Goal: Communication & Community: Answer question/provide support

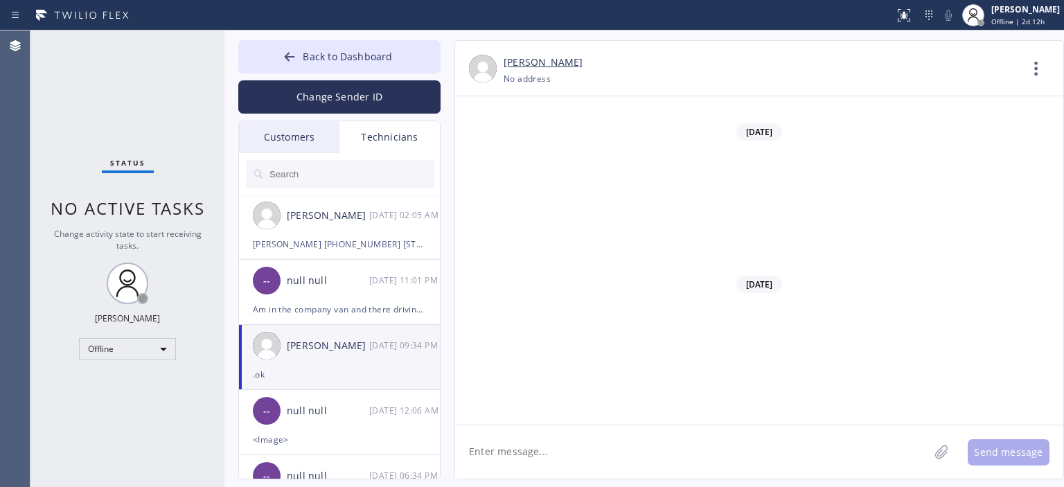
scroll to position [60311, 0]
click at [317, 147] on div "Customers" at bounding box center [289, 137] width 100 height 32
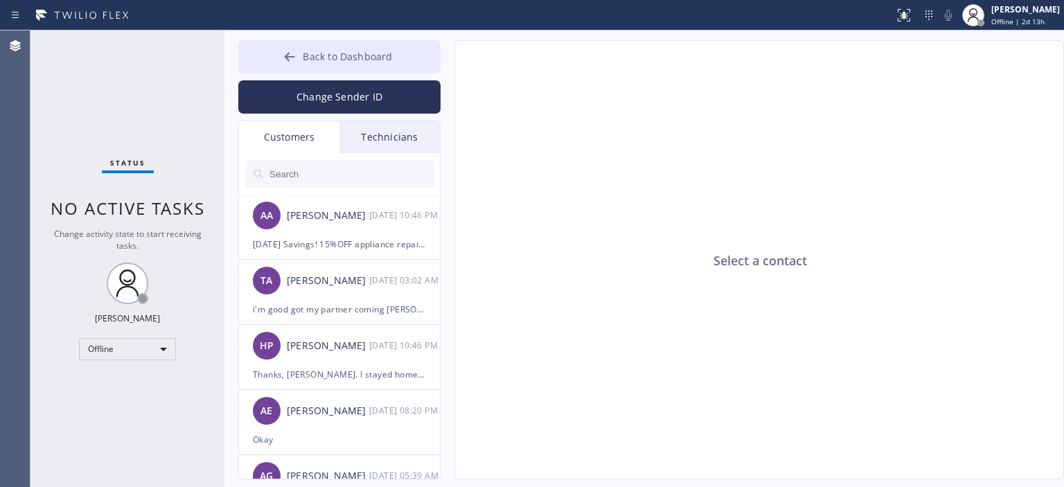
click at [269, 52] on button "Back to Dashboard" at bounding box center [339, 56] width 202 height 33
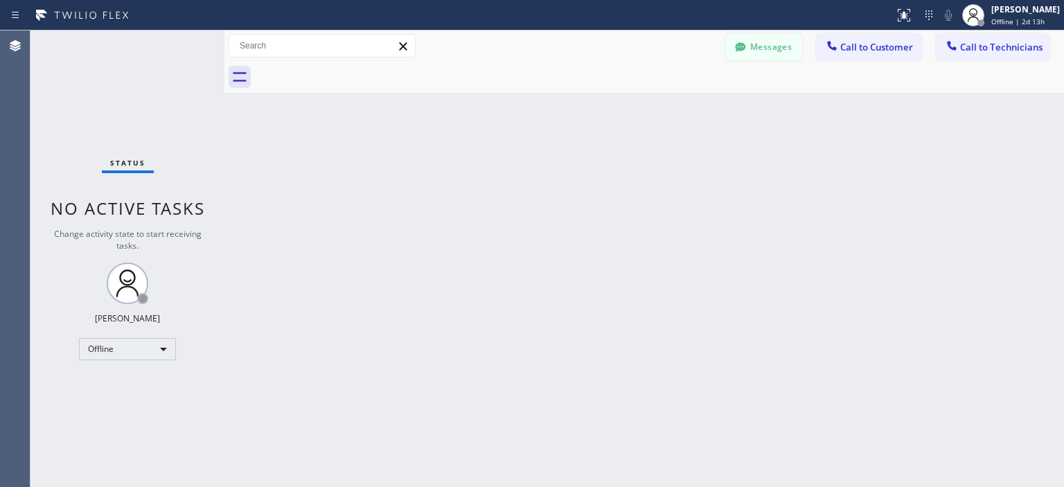
click at [751, 50] on button "Messages" at bounding box center [764, 47] width 76 height 26
click at [751, 50] on div "Select a contact" at bounding box center [760, 260] width 610 height 439
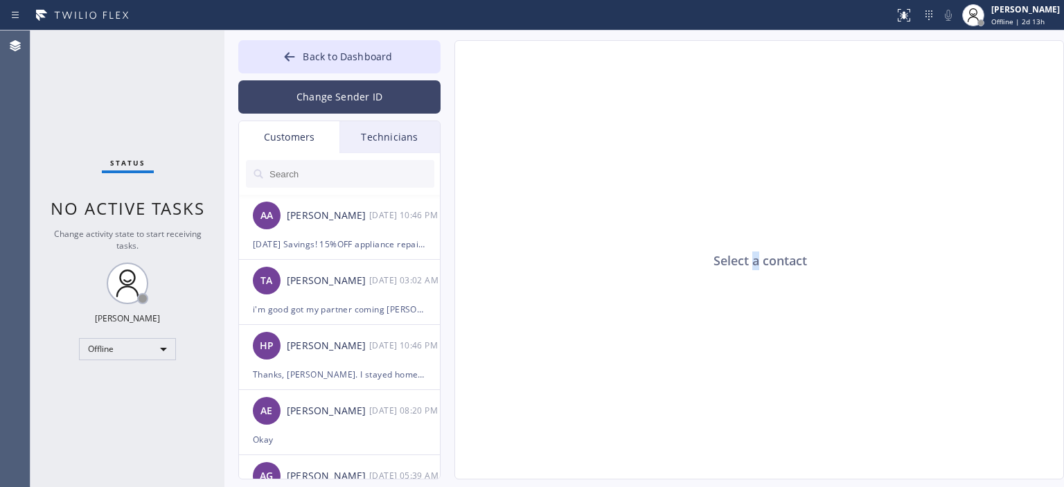
click at [337, 94] on button "Change Sender ID" at bounding box center [339, 96] width 202 height 33
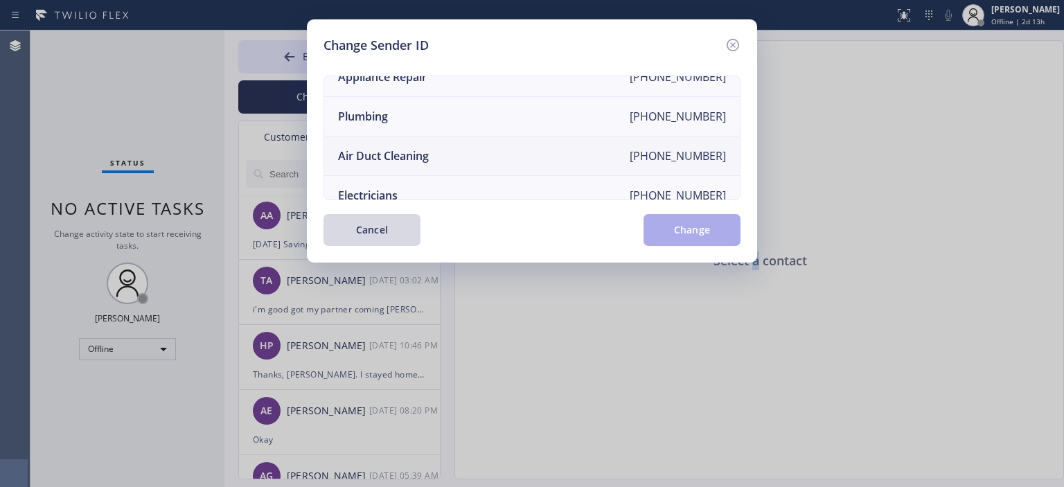
scroll to position [145, 0]
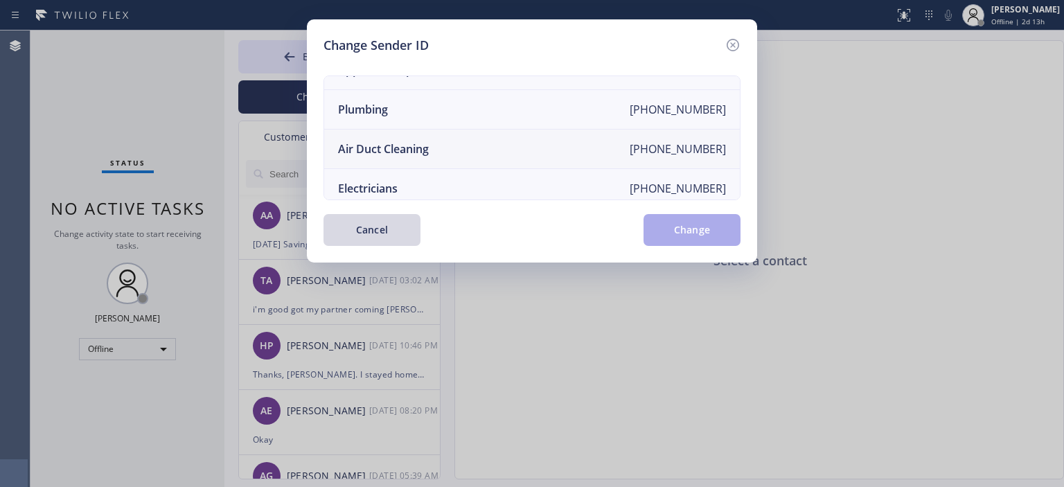
click at [450, 145] on li "Air Duct Cleaning [PHONE_NUMBER]" at bounding box center [532, 149] width 416 height 39
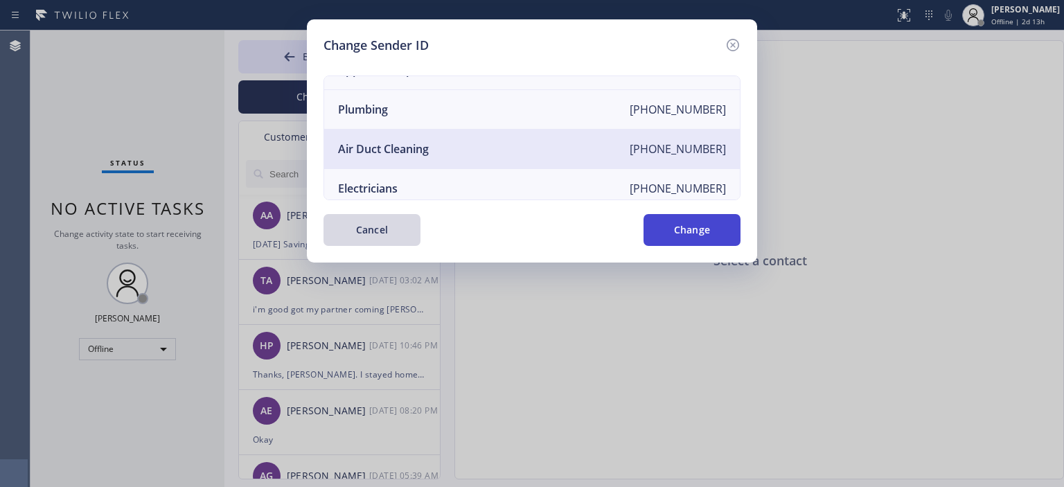
click at [709, 224] on button "Change" at bounding box center [692, 230] width 97 height 32
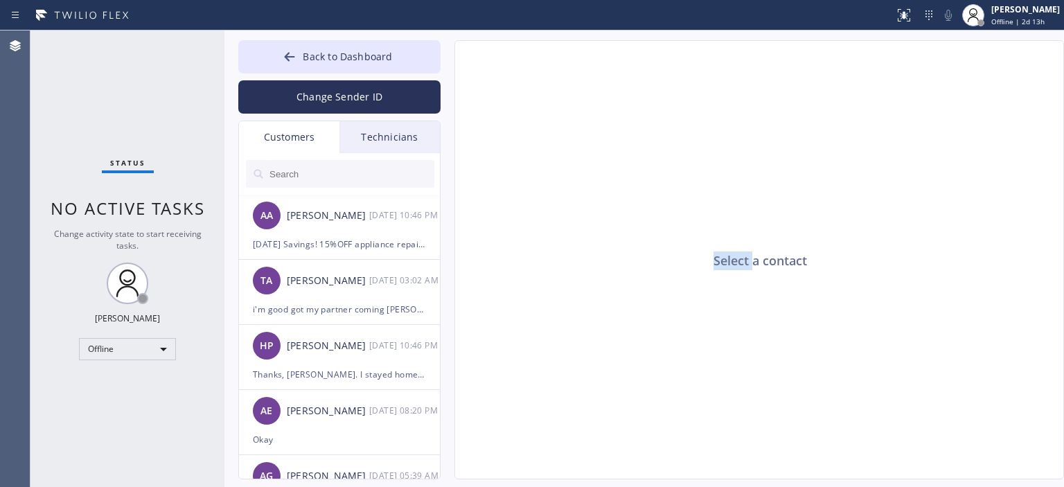
click at [709, 224] on div "Select a contact" at bounding box center [760, 260] width 610 height 439
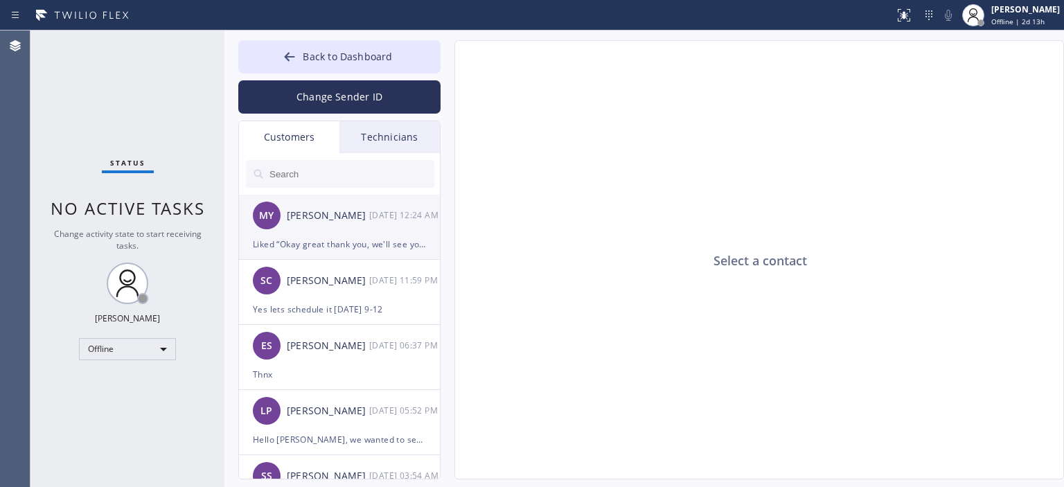
click at [341, 235] on div "MY [PERSON_NAME] [DATE] 12:24 AM" at bounding box center [340, 216] width 202 height 42
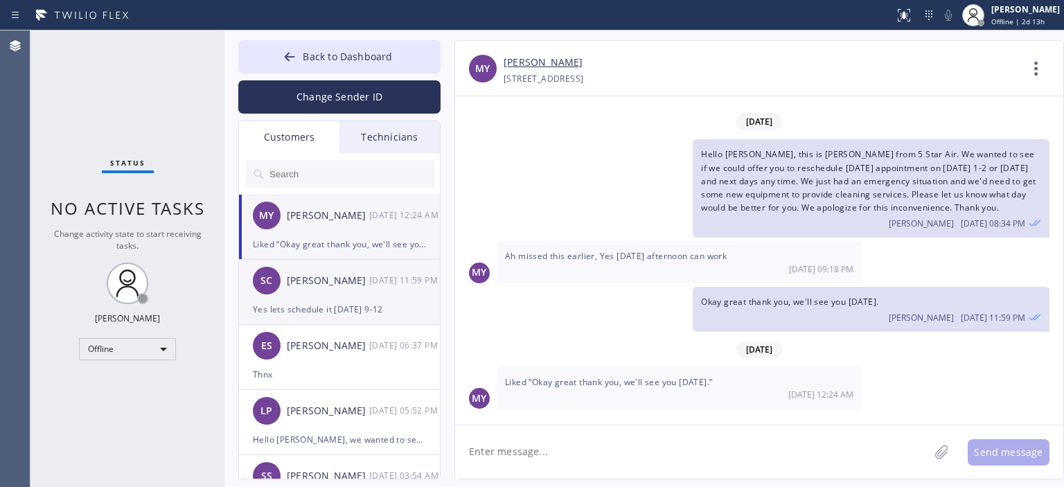
click at [355, 297] on div "SC [PERSON_NAME] [DATE] 11:59 PM" at bounding box center [340, 281] width 202 height 42
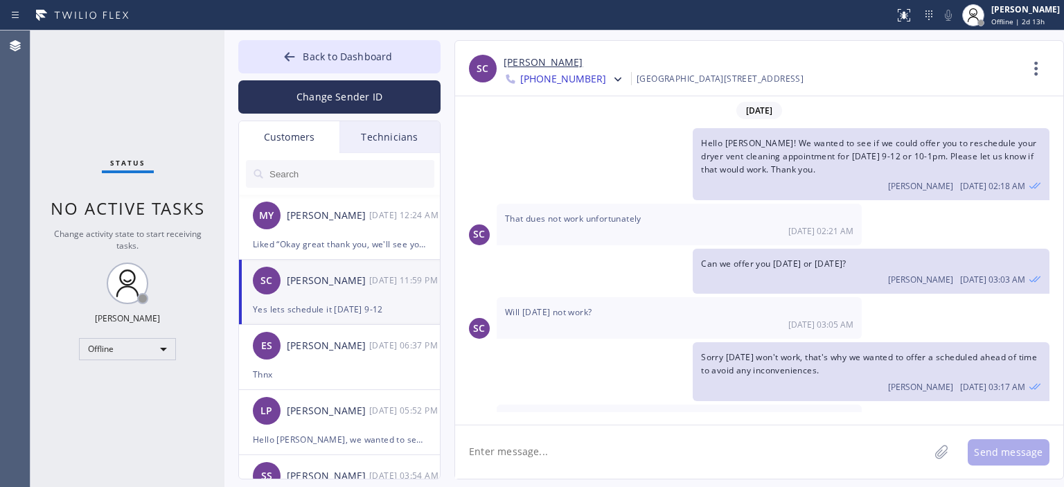
scroll to position [265, 0]
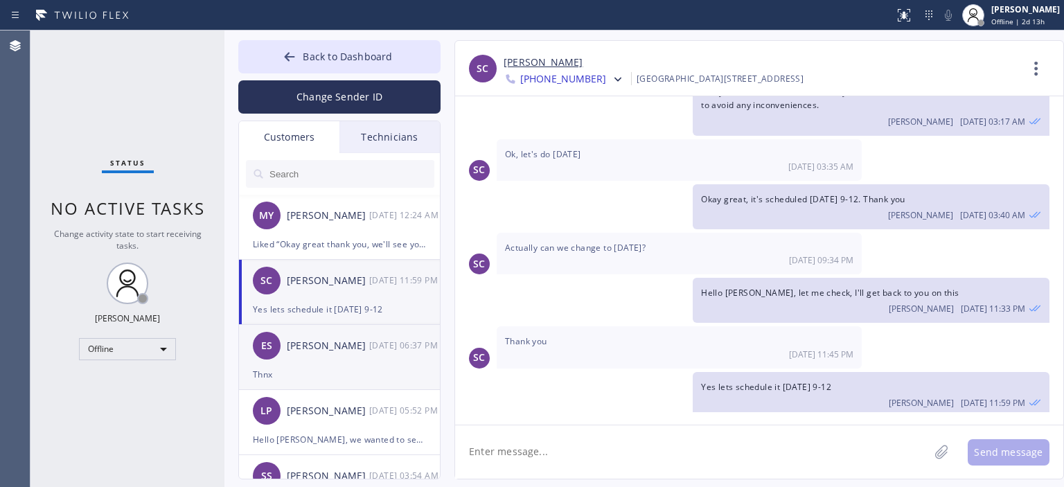
click at [359, 364] on div "ES [PERSON_NAME] [DATE] 06:37 PM" at bounding box center [340, 346] width 202 height 42
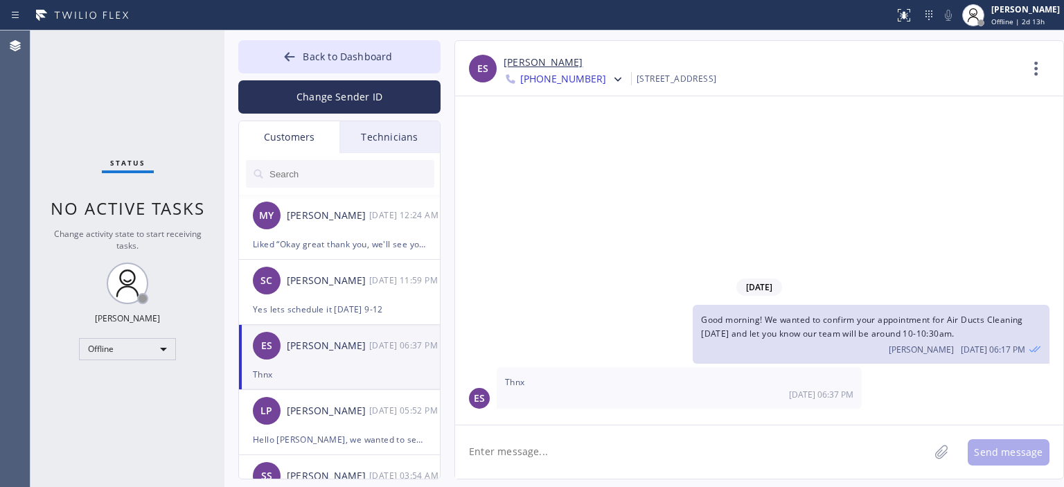
scroll to position [44, 0]
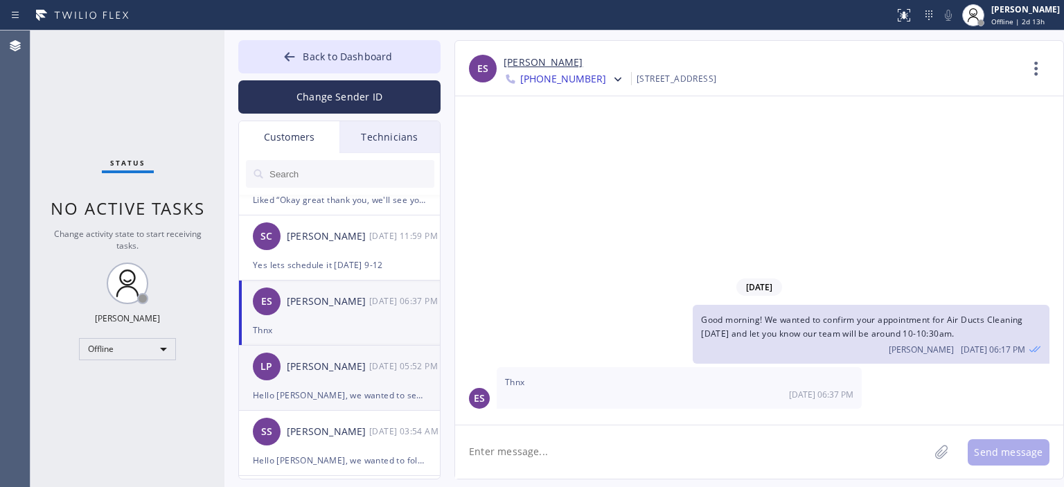
click at [355, 373] on div "[PERSON_NAME]" at bounding box center [328, 367] width 82 height 16
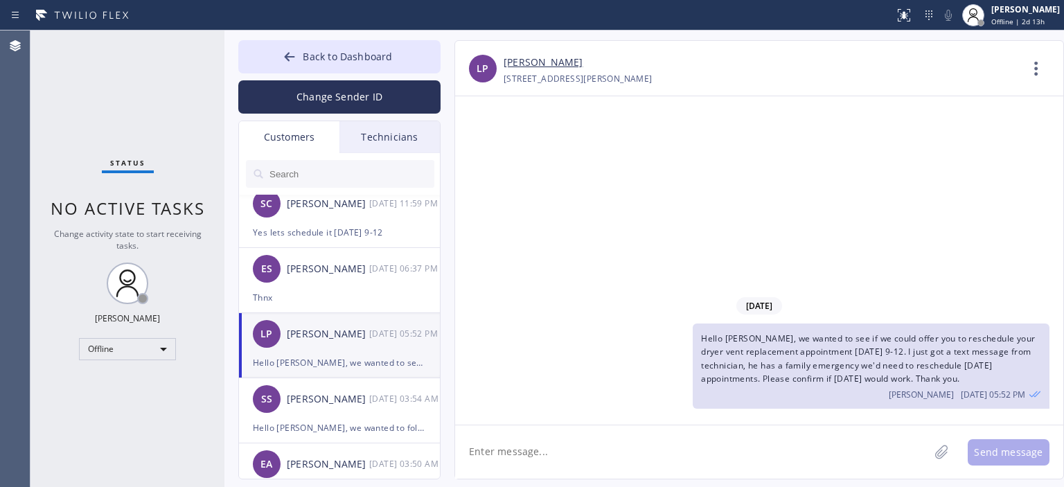
scroll to position [83, 0]
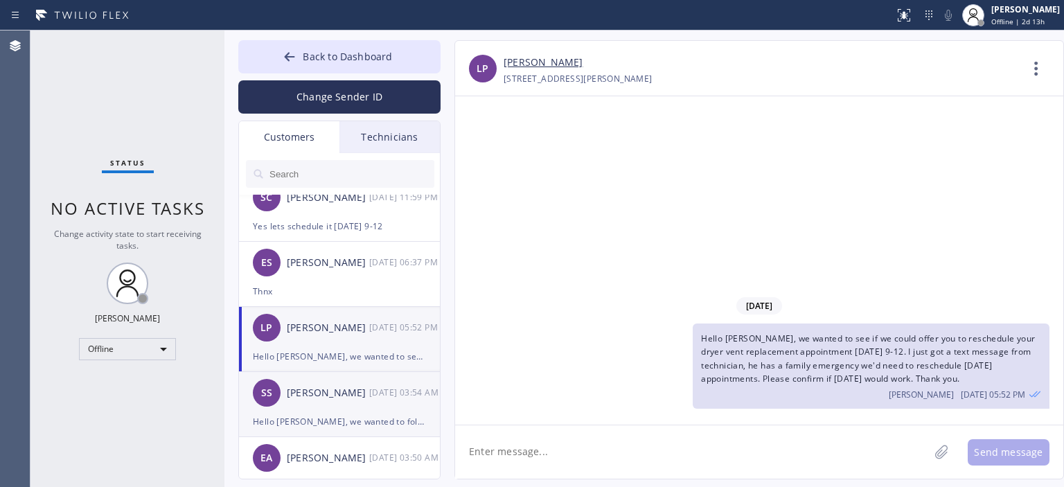
click at [357, 401] on div "SS [PERSON_NAME] [DATE] 03:54 AM" at bounding box center [340, 393] width 202 height 42
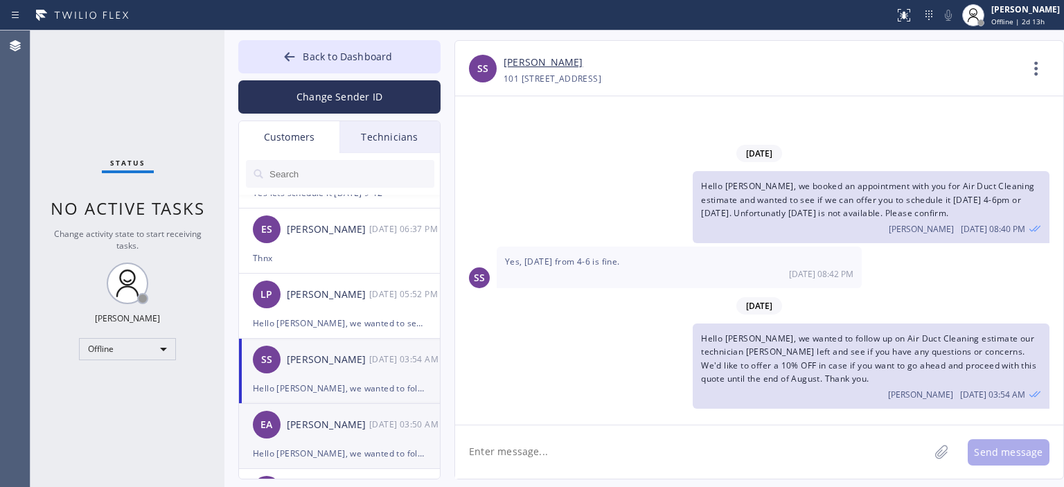
click at [352, 426] on div "[PERSON_NAME]" at bounding box center [328, 425] width 82 height 16
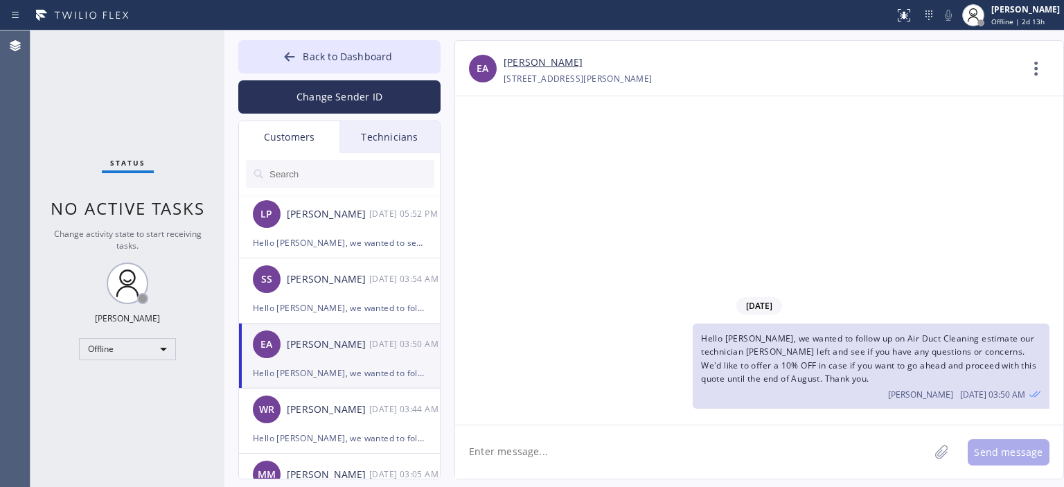
click at [352, 426] on div "WR [PERSON_NAME] [DATE] 03:44 AM" at bounding box center [340, 410] width 202 height 42
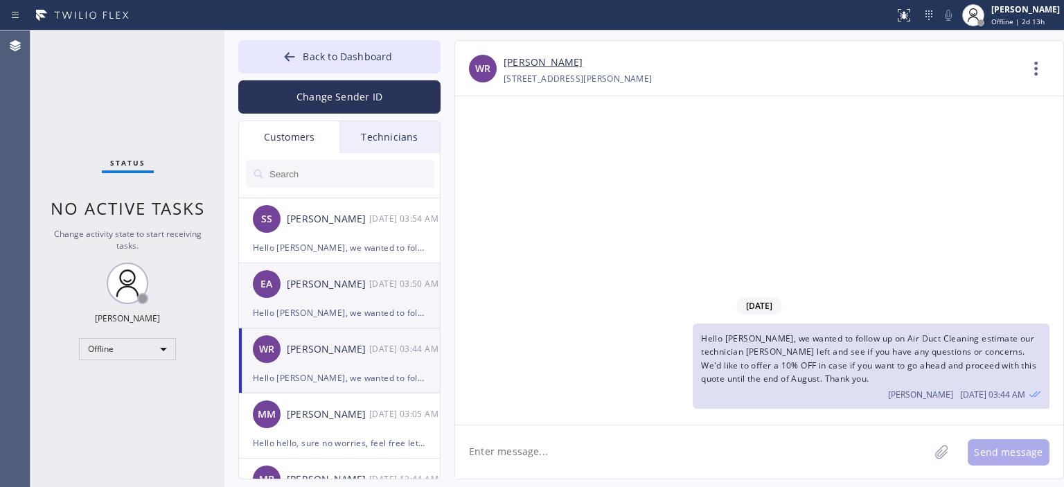
scroll to position [269, 0]
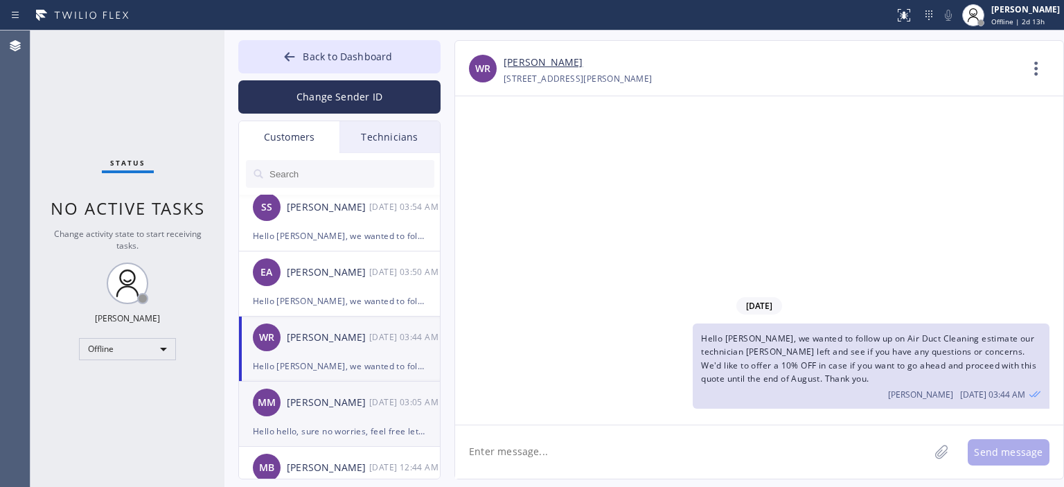
click at [347, 419] on div "MM [PERSON_NAME] [DATE] 03:05 AM" at bounding box center [340, 403] width 202 height 42
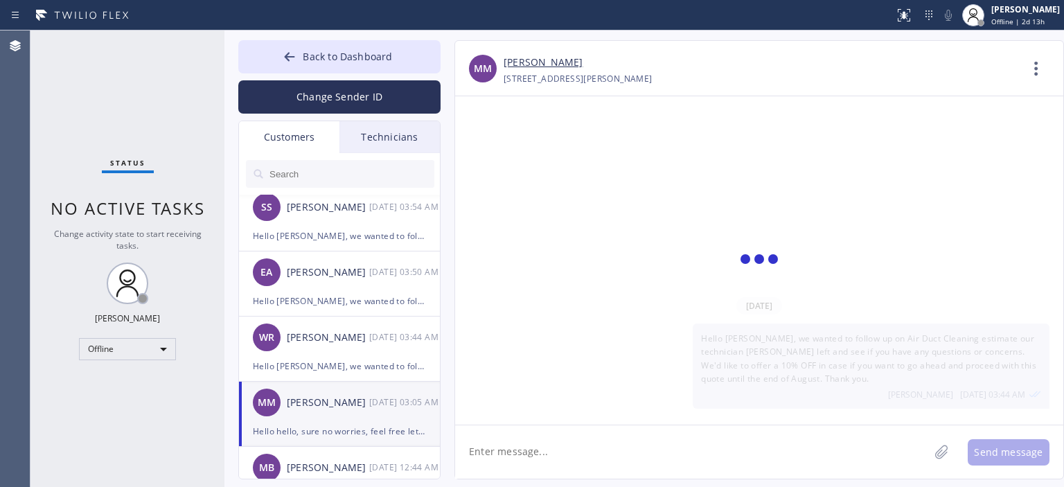
scroll to position [19, 0]
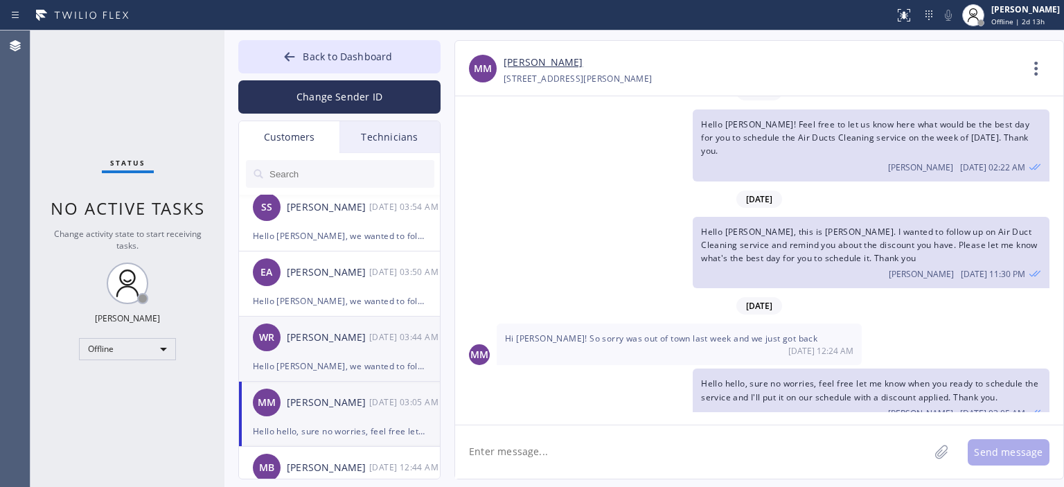
click at [344, 360] on div "Hello [PERSON_NAME], we wanted to follow up on Air Duct Cleaning estimate our t…" at bounding box center [339, 366] width 173 height 16
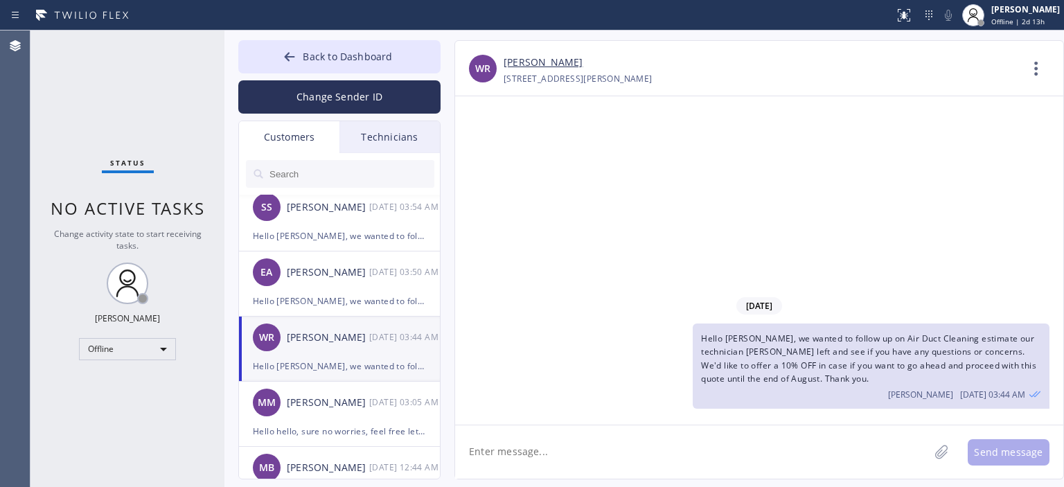
scroll to position [0, 0]
